Goal: Task Accomplishment & Management: Manage account settings

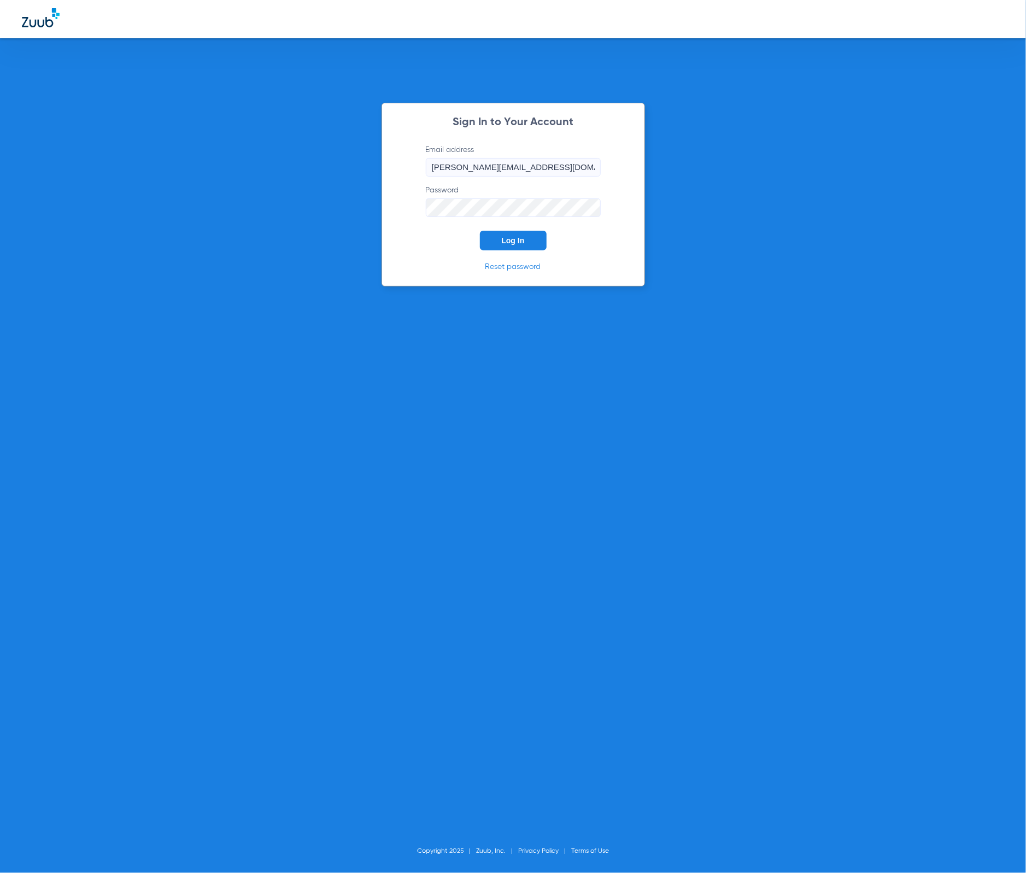
drag, startPoint x: 0, startPoint y: 0, endPoint x: 509, endPoint y: 236, distance: 560.8
click at [509, 236] on span "Log In" at bounding box center [513, 240] width 23 height 9
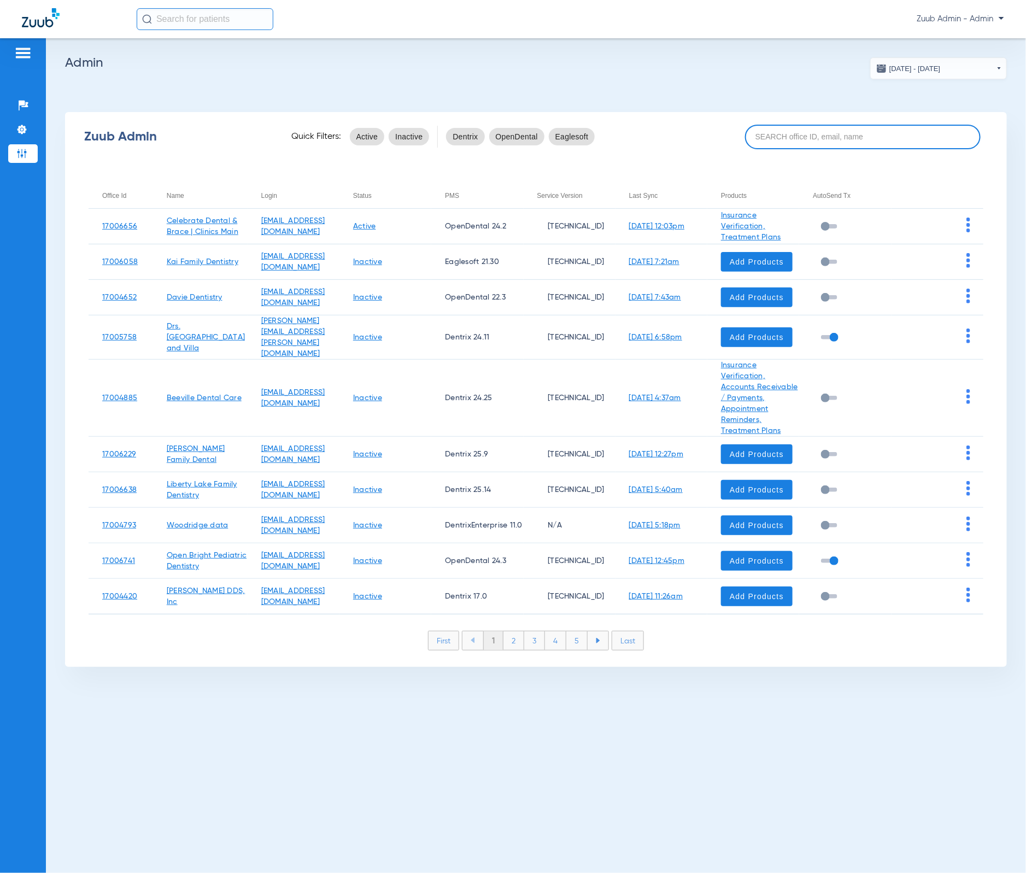
click at [754, 145] on input at bounding box center [863, 137] width 236 height 25
paste input "17006530"
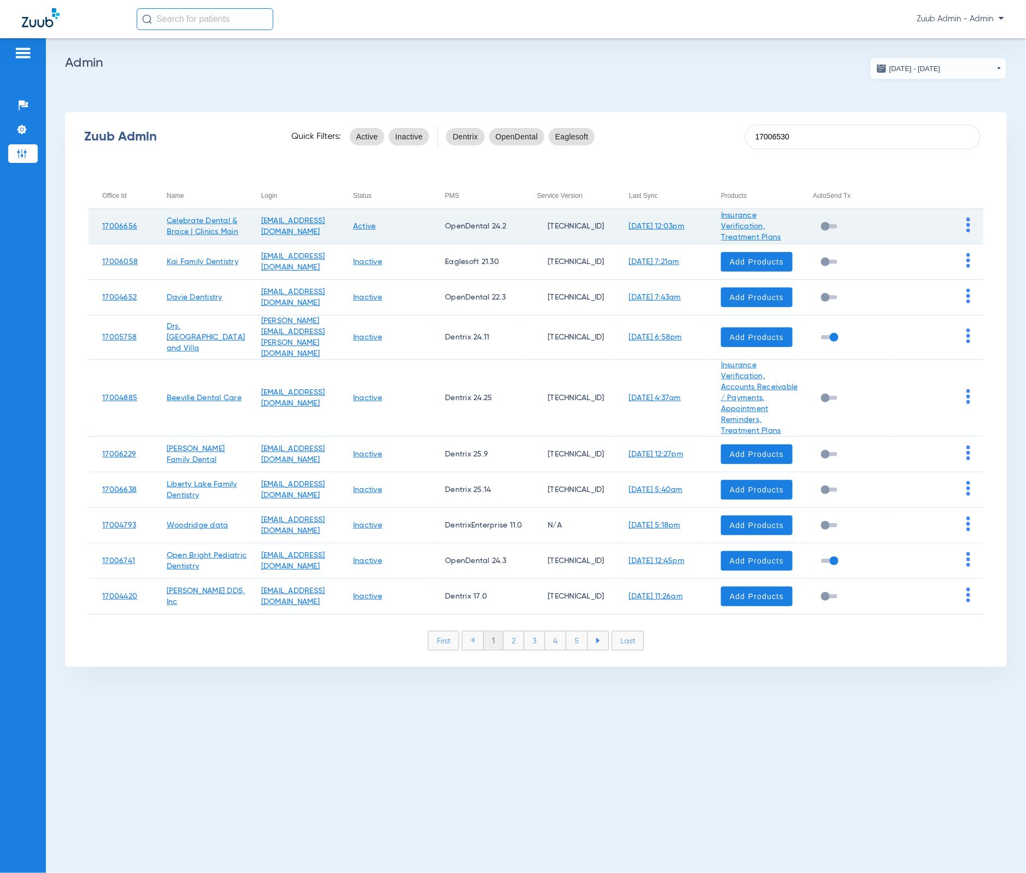
type input "17006530"
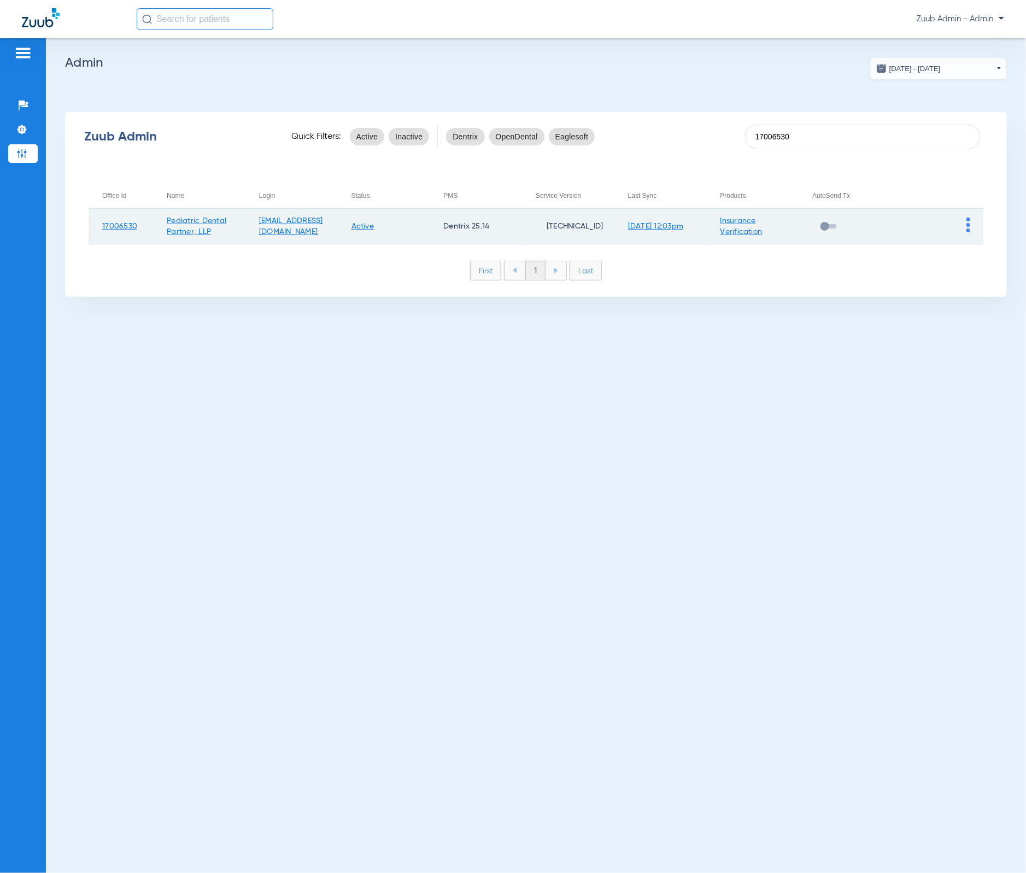
click at [966, 221] on img at bounding box center [968, 225] width 4 height 15
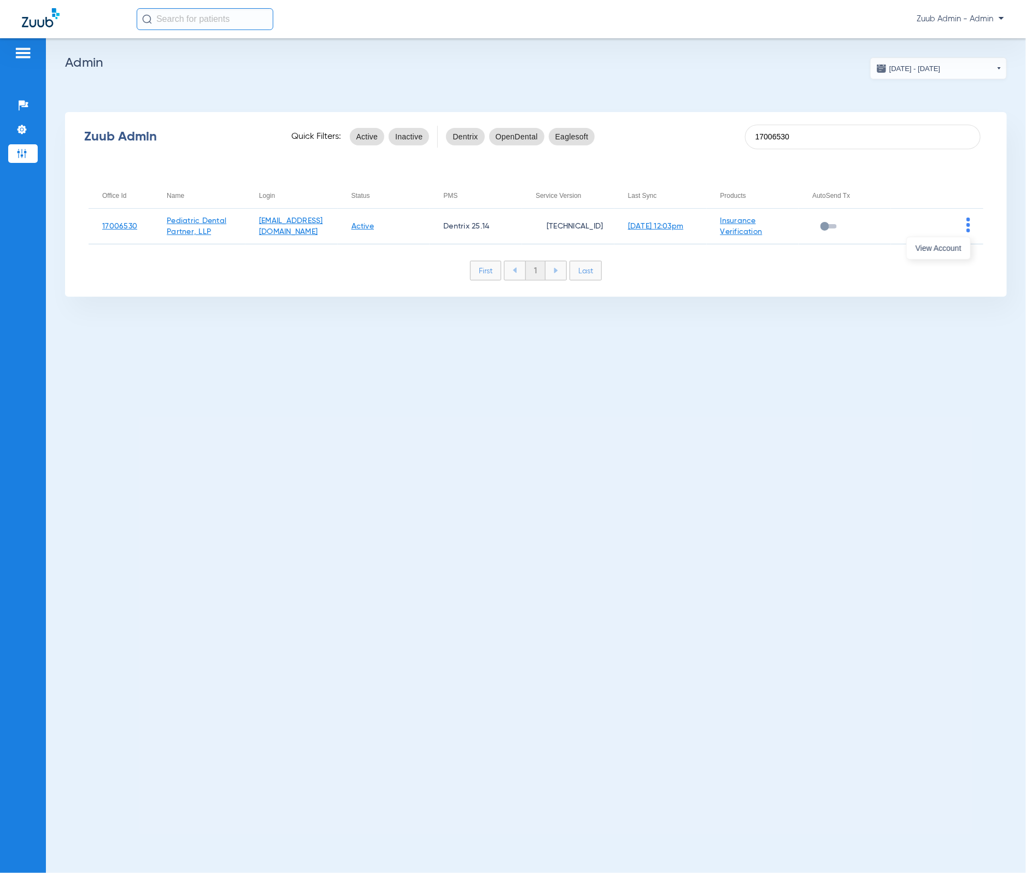
click at [960, 231] on div at bounding box center [513, 436] width 1026 height 873
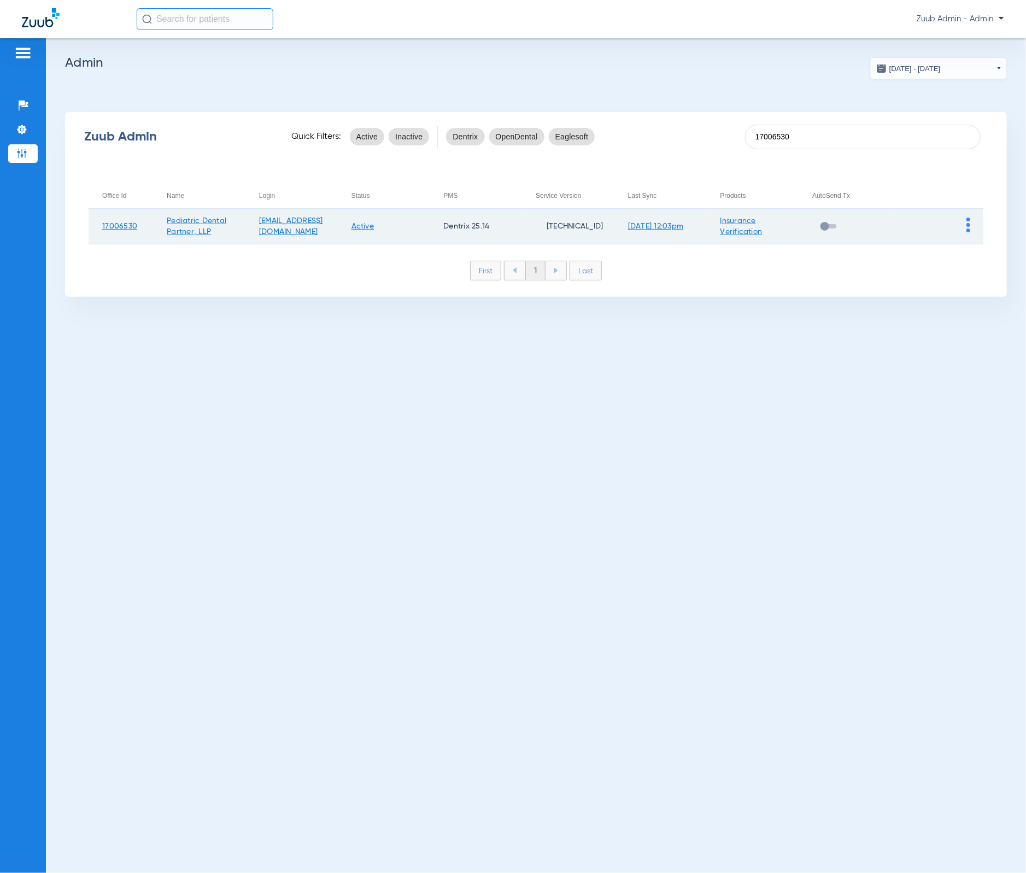
click at [970, 226] on img at bounding box center [968, 225] width 4 height 15
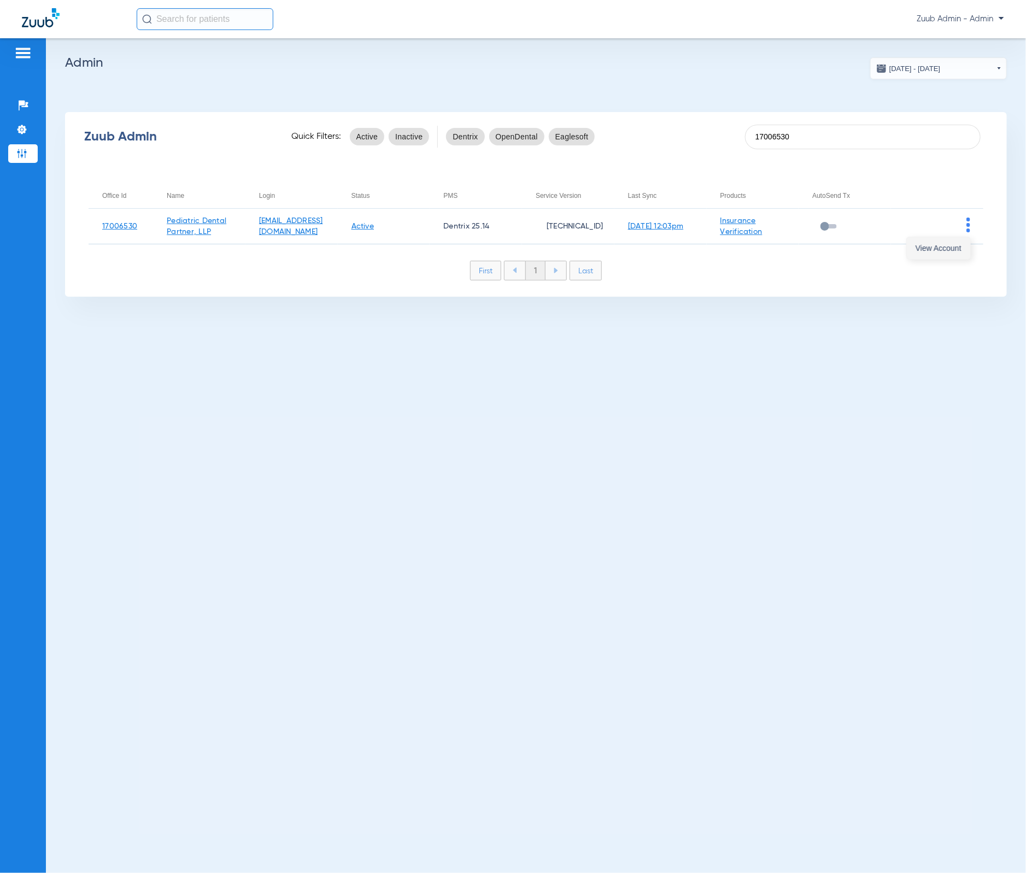
click at [955, 247] on span "View Account" at bounding box center [939, 248] width 46 height 8
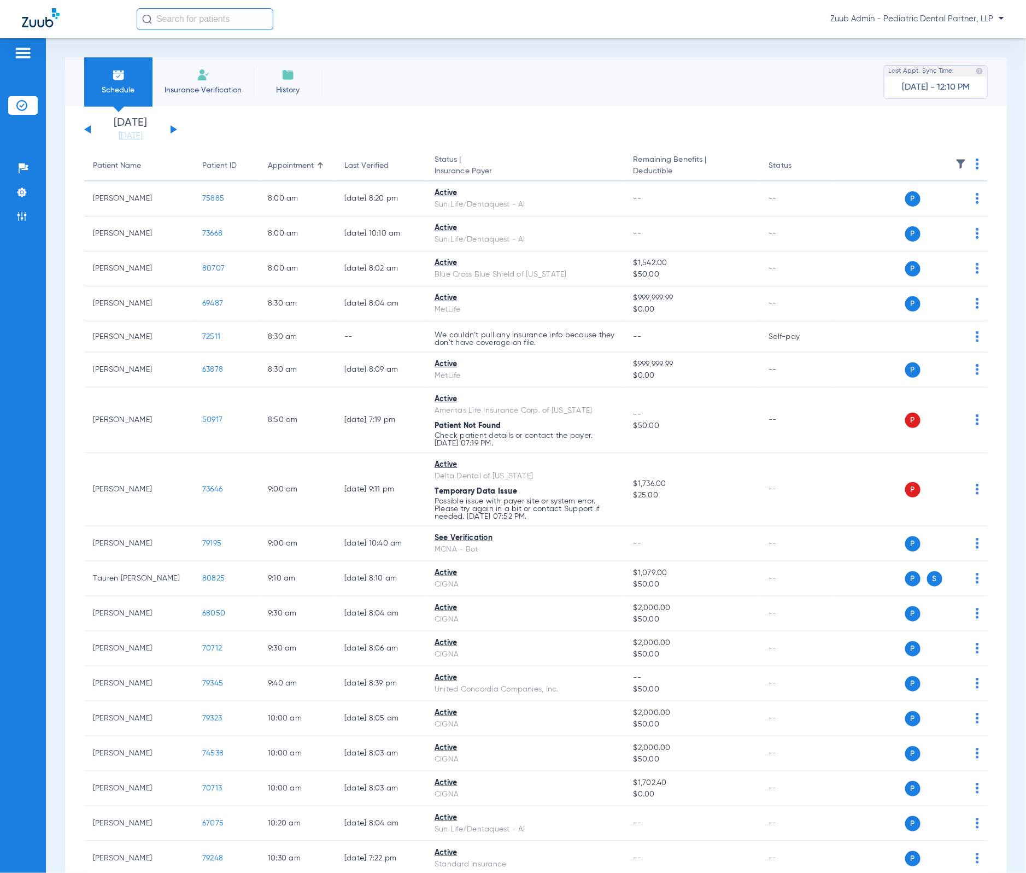
click at [956, 164] on img at bounding box center [961, 164] width 11 height 11
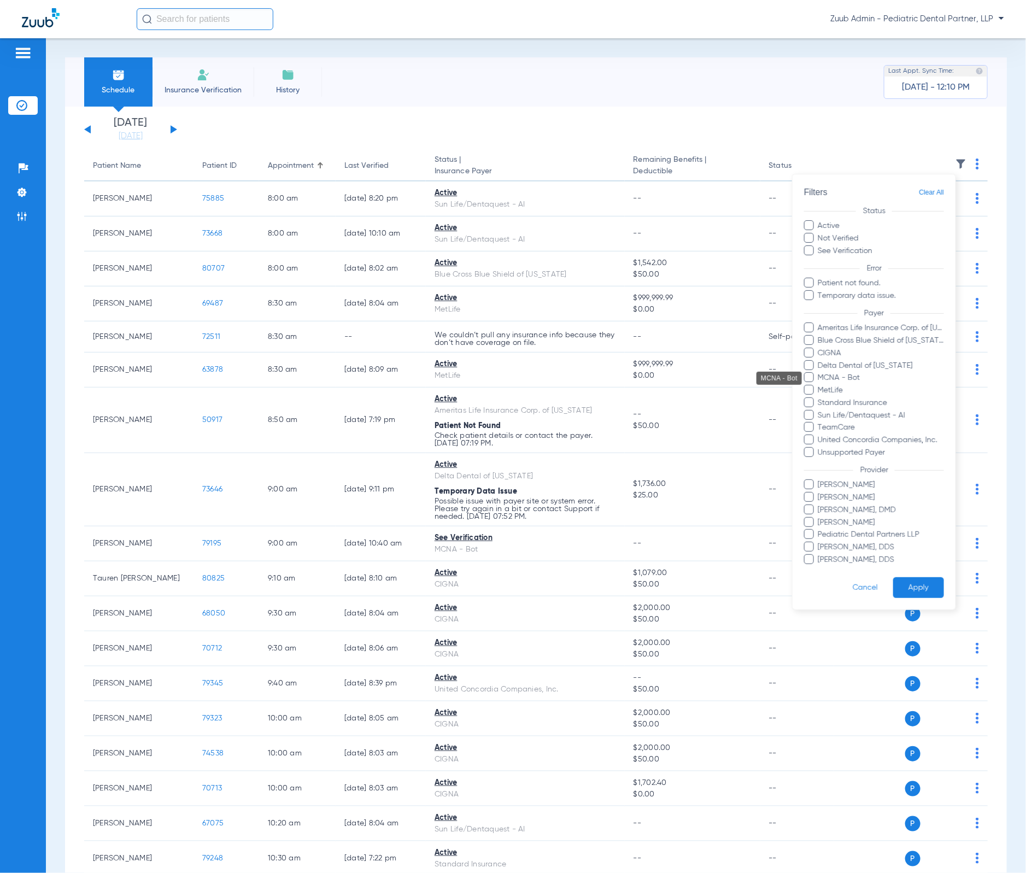
click at [855, 379] on span "MCNA - Bot" at bounding box center [881, 378] width 127 height 11
click at [820, 386] on input "MCNA - Bot" at bounding box center [820, 386] width 0 height 0
click at [911, 584] on button "Apply" at bounding box center [918, 587] width 51 height 21
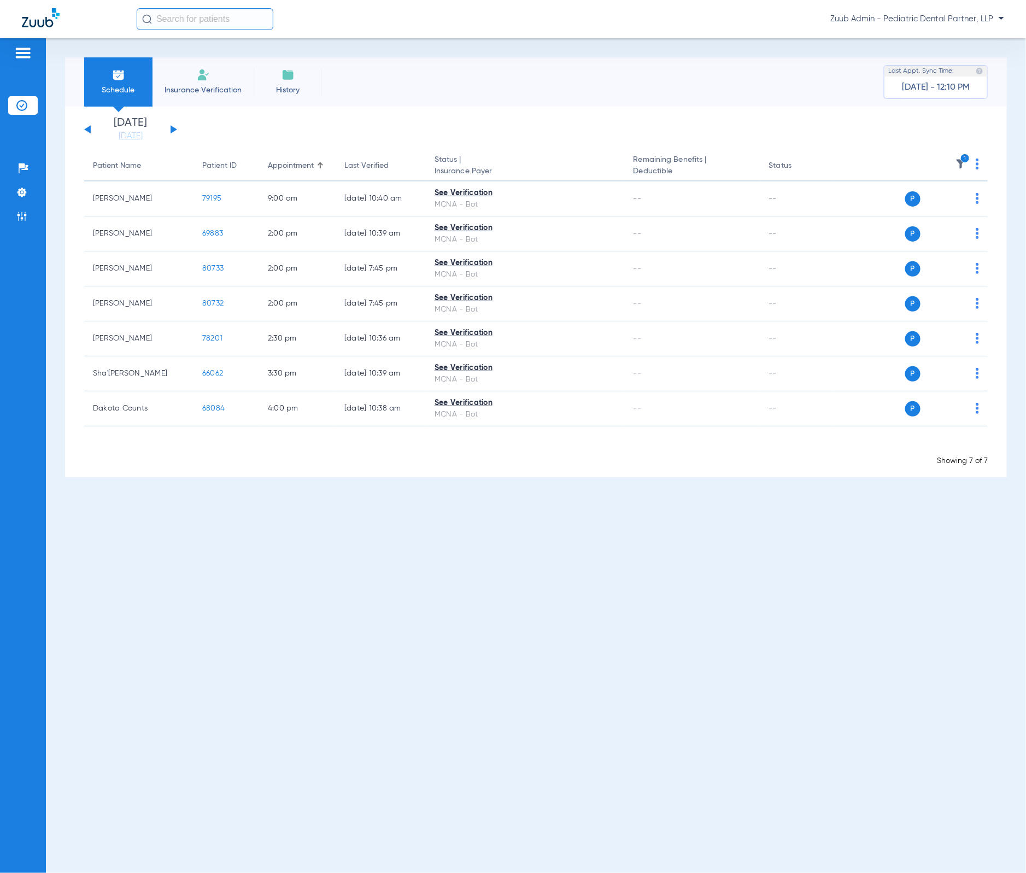
click at [175, 130] on button at bounding box center [174, 129] width 7 height 8
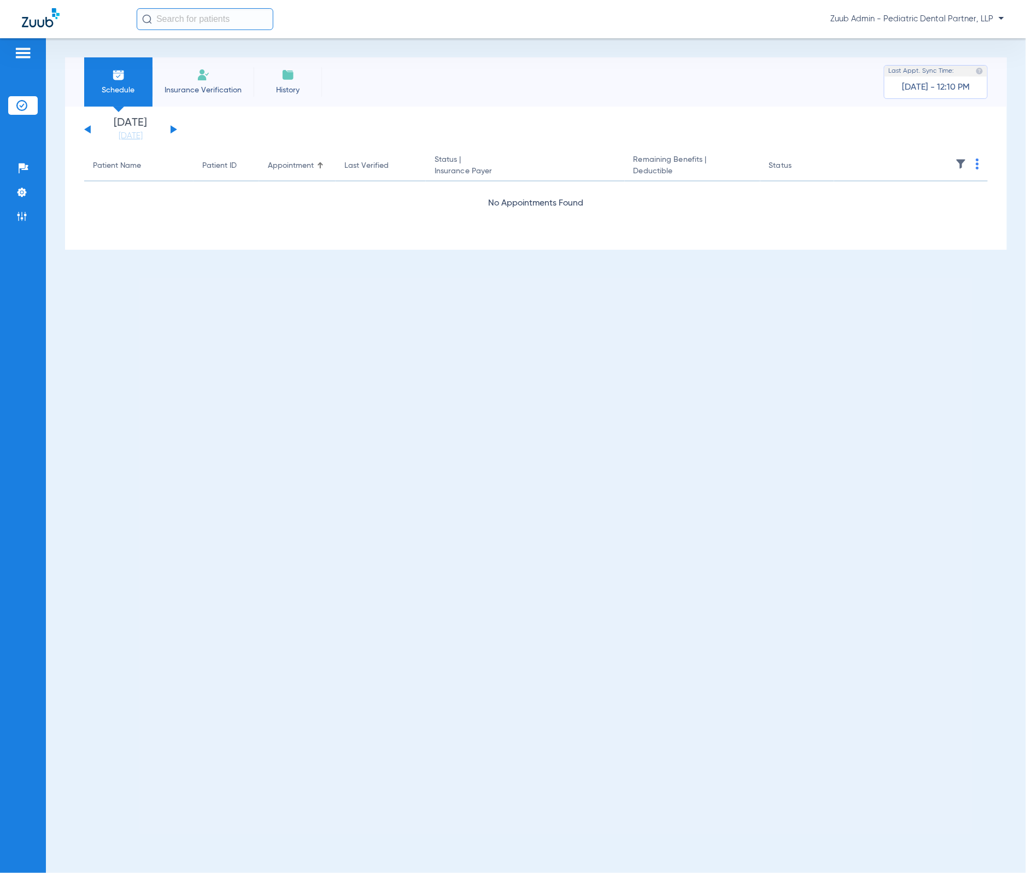
click at [175, 130] on button at bounding box center [174, 129] width 7 height 8
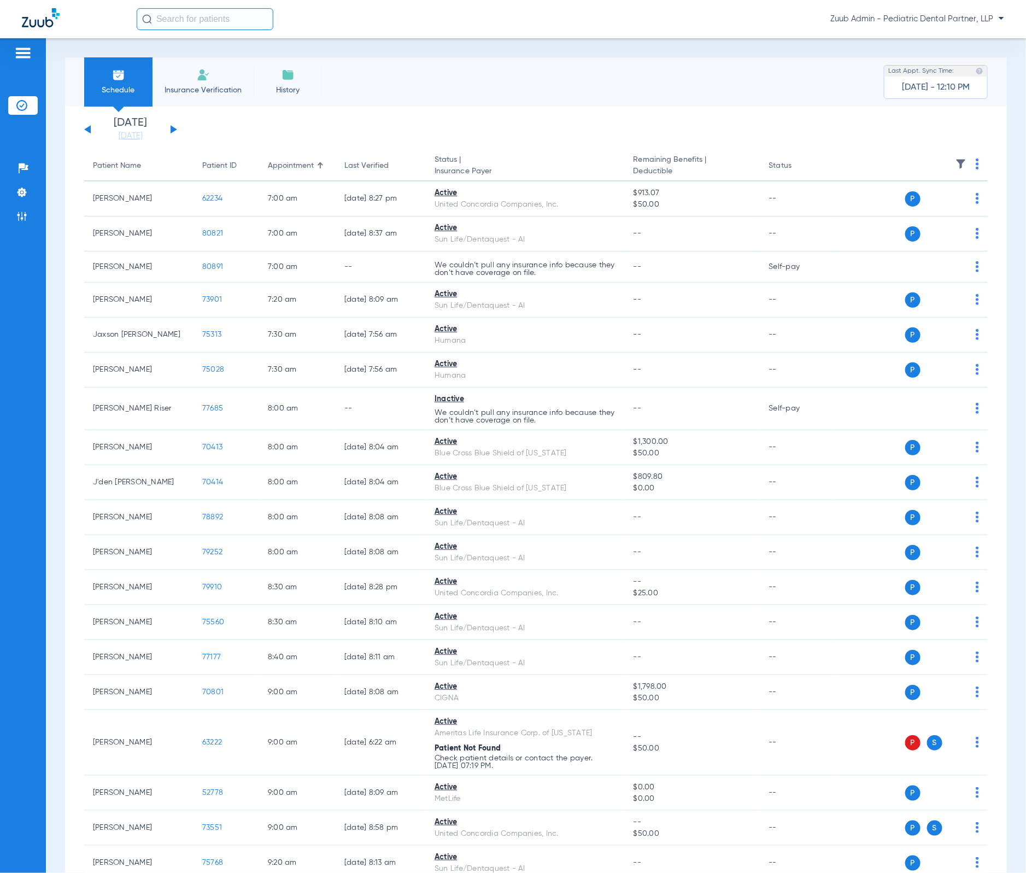
click at [956, 161] on img at bounding box center [961, 164] width 11 height 11
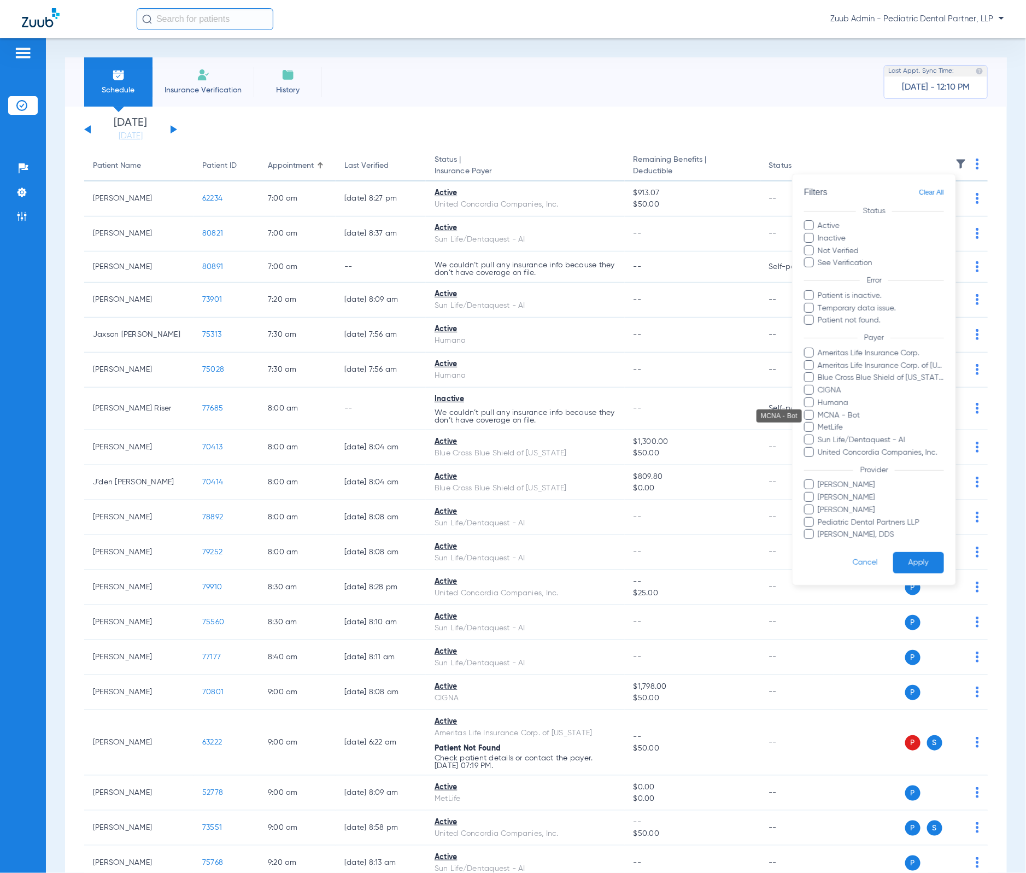
click at [863, 418] on span "MCNA - Bot" at bounding box center [881, 415] width 127 height 11
click at [820, 423] on input "MCNA - Bot" at bounding box center [820, 423] width 0 height 0
click at [924, 559] on button "Apply" at bounding box center [918, 563] width 51 height 21
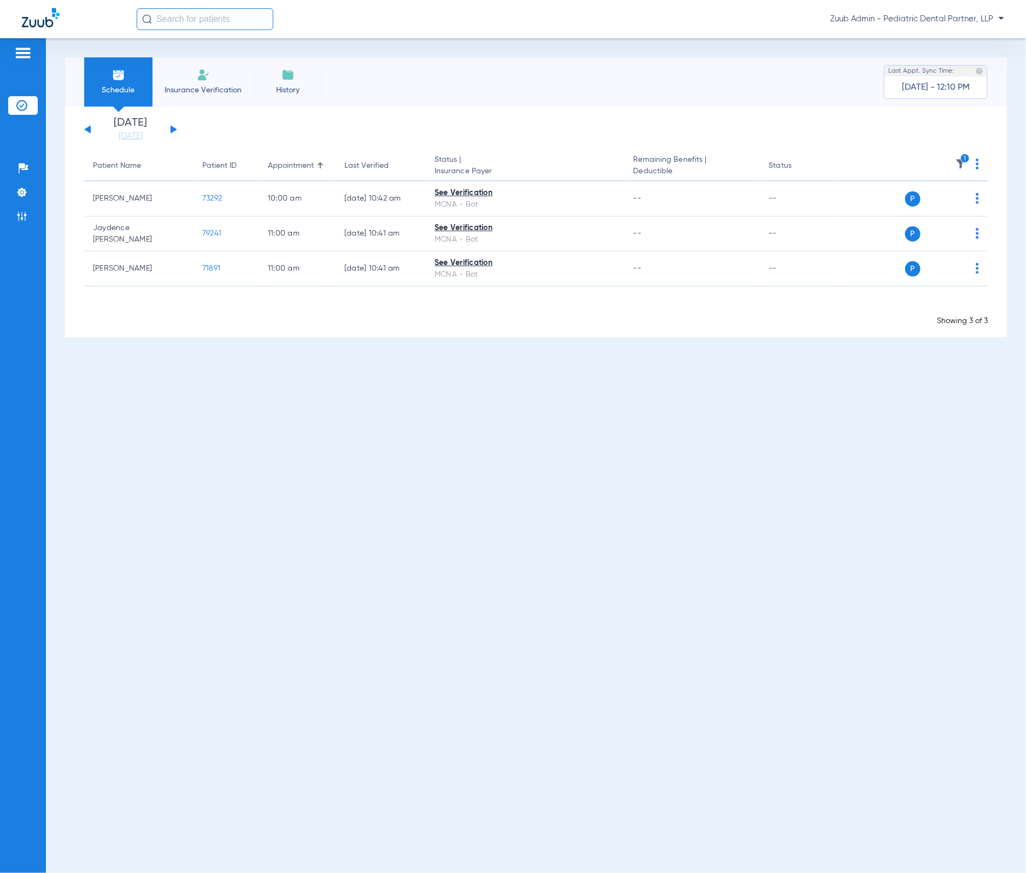
click at [22, 213] on img at bounding box center [21, 216] width 11 height 11
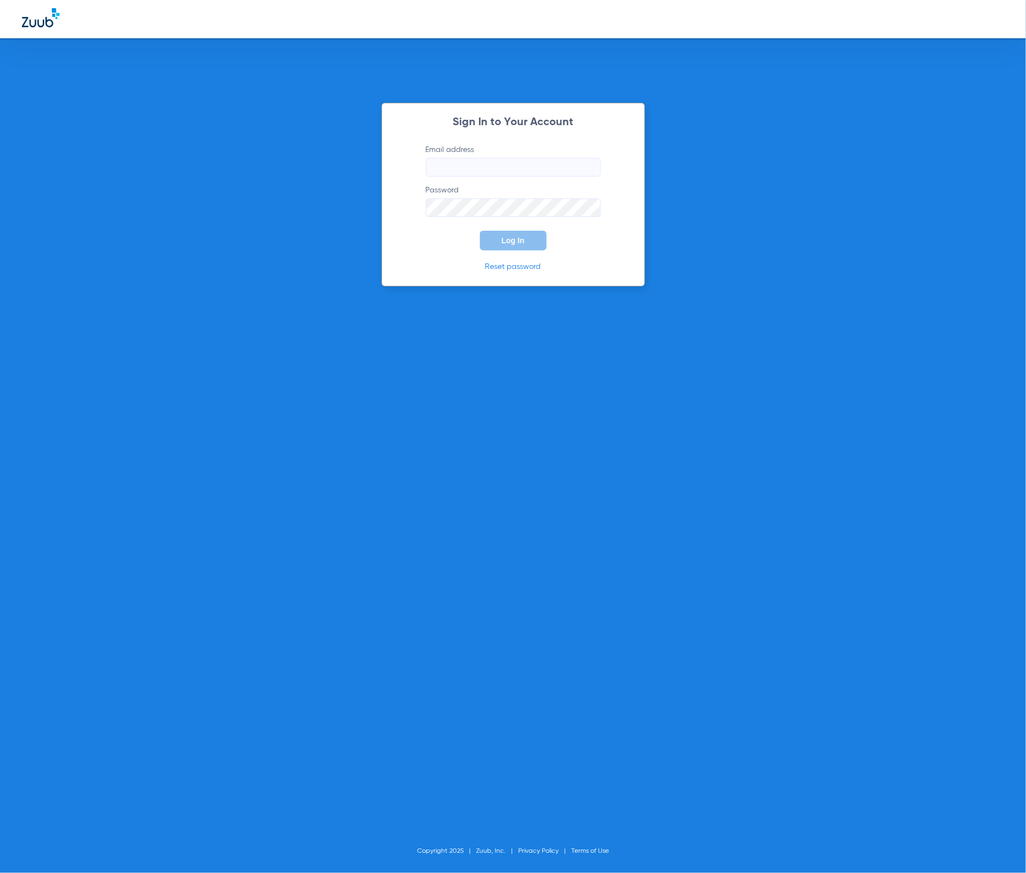
type input "[PERSON_NAME][EMAIL_ADDRESS][DOMAIN_NAME]"
click at [525, 244] on button "Log In" at bounding box center [513, 241] width 67 height 20
